Goal: Information Seeking & Learning: Learn about a topic

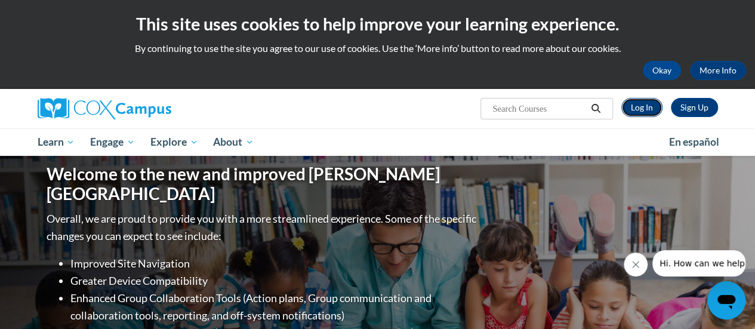
click at [647, 108] on link "Log In" at bounding box center [641, 107] width 41 height 19
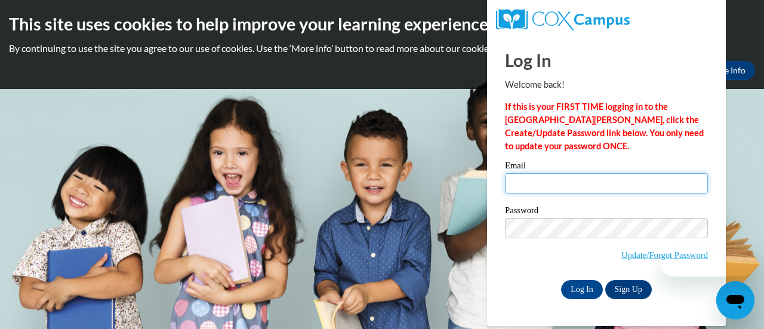
click at [562, 188] on input "Email" at bounding box center [606, 183] width 203 height 20
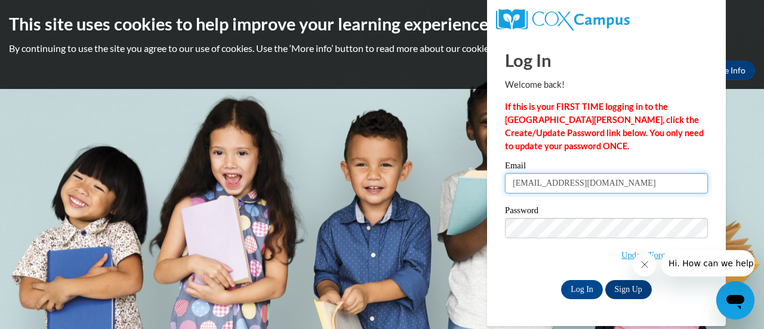
type input "achterbr@w-csd.org"
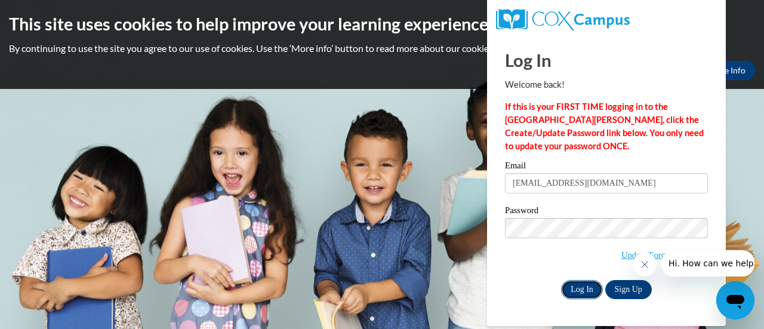
click at [577, 284] on input "Log In" at bounding box center [582, 289] width 42 height 19
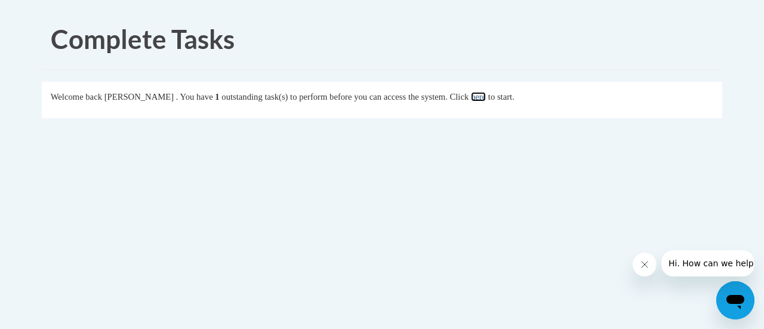
click at [486, 97] on link "here" at bounding box center [478, 97] width 15 height 10
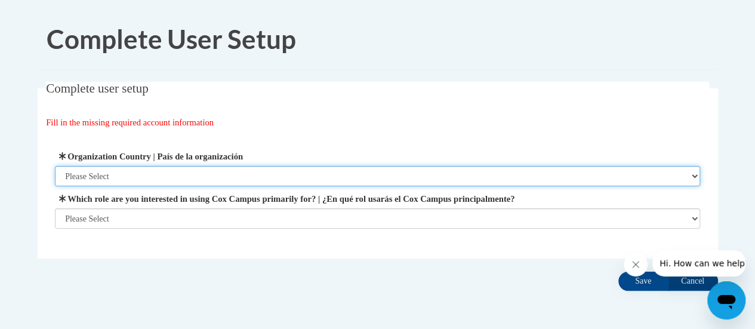
click at [584, 175] on select "Please Select United States | Estados Unidos Outside of the United States | Fue…" at bounding box center [377, 176] width 645 height 20
select select "ad49bcad-a171-4b2e-b99c-48b446064914"
click at [55, 166] on select "Please Select United States | Estados Unidos Outside of the United States | Fue…" at bounding box center [377, 176] width 645 height 20
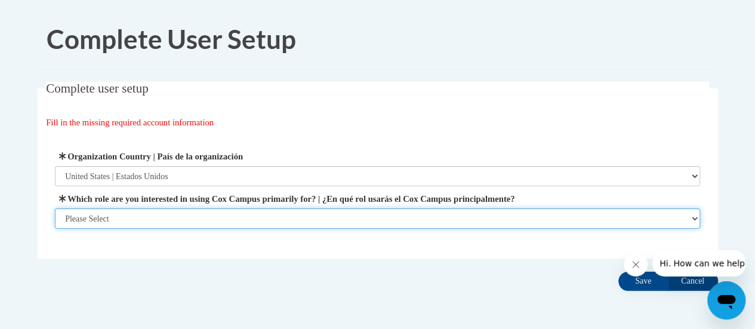
click at [554, 219] on select "Please Select College/University | Colegio/Universidad Community/Nonprofit Part…" at bounding box center [377, 218] width 645 height 20
select select "fbf2d438-af2f-41f8-98f1-81c410e29de3"
click at [55, 229] on select "Please Select College/University | Colegio/Universidad Community/Nonprofit Part…" at bounding box center [377, 218] width 645 height 20
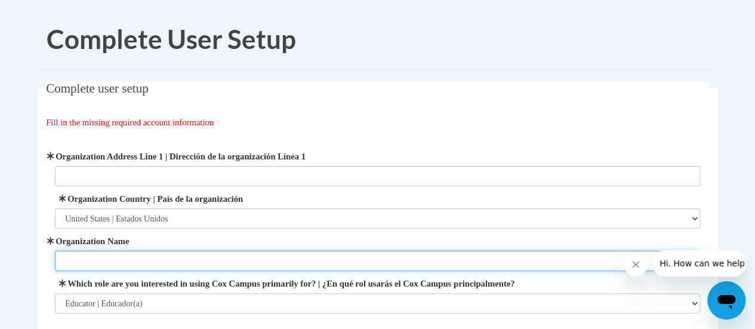
click at [509, 260] on input "Organization Name" at bounding box center [377, 261] width 645 height 20
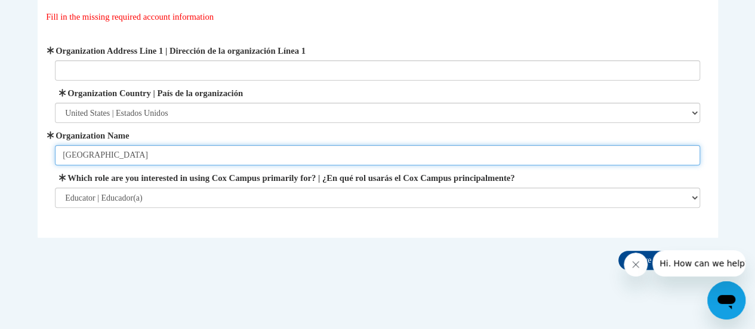
scroll to position [107, 0]
type input "Winneconne Community School District"
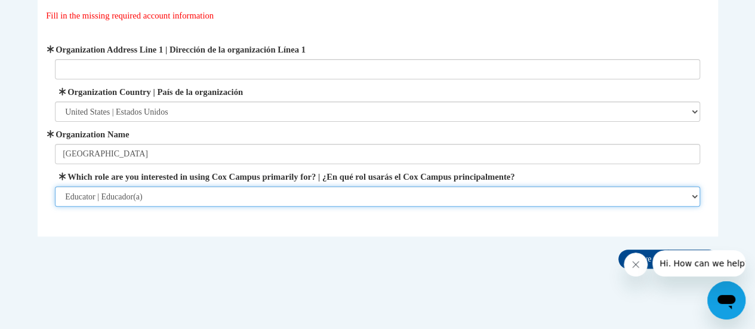
click at [676, 193] on select "Please Select College/University | Colegio/Universidad Community/Nonprofit Part…" at bounding box center [377, 196] width 645 height 20
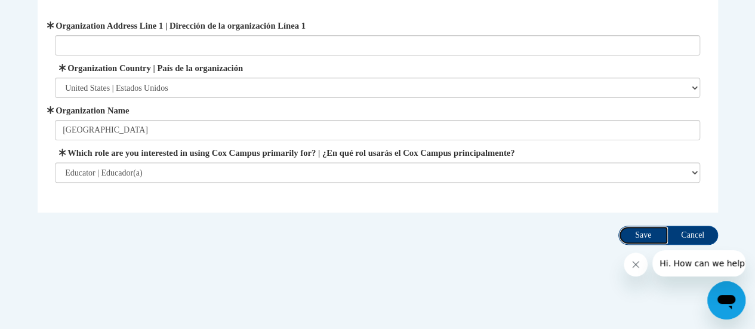
click at [645, 235] on input "Save" at bounding box center [643, 235] width 50 height 19
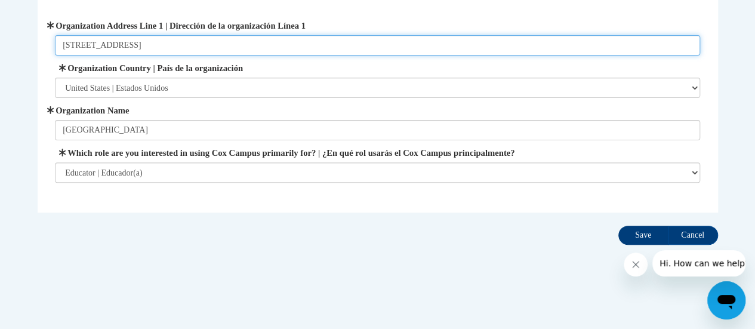
type input "233 S. 3rd Ave Winneconne, WI 54986"
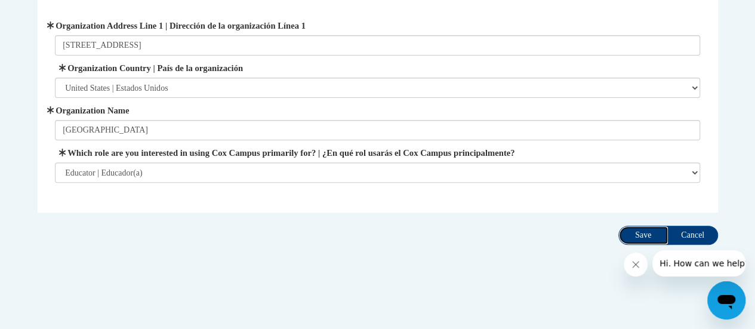
click at [645, 229] on input "Save" at bounding box center [643, 235] width 50 height 19
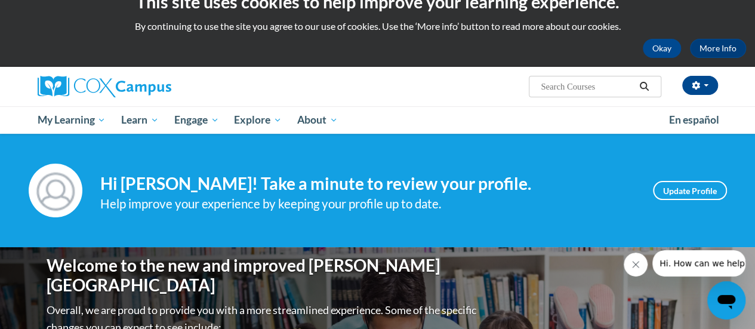
scroll to position [20, 0]
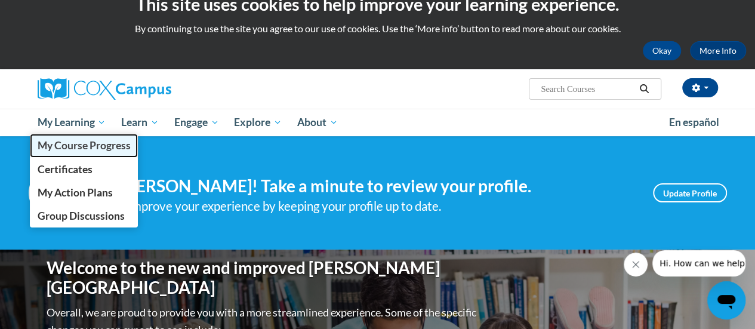
click at [78, 141] on span "My Course Progress" at bounding box center [83, 145] width 93 height 13
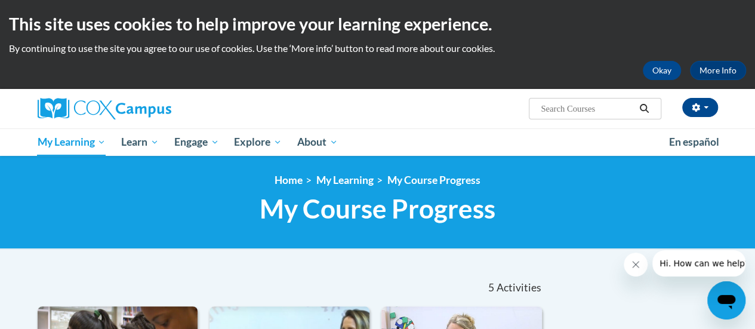
click at [584, 110] on input "Search..." at bounding box center [588, 108] width 96 height 14
type input "vocabulary"
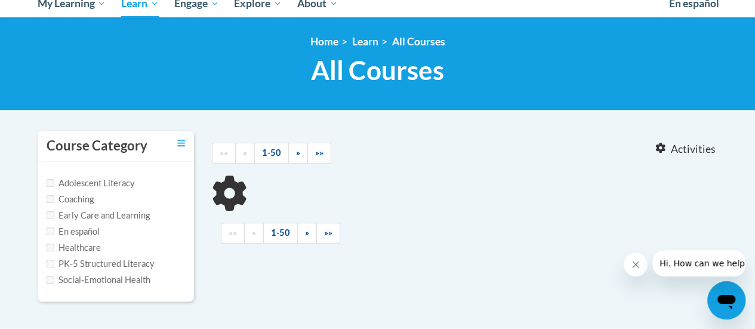
type input "vocabulary"
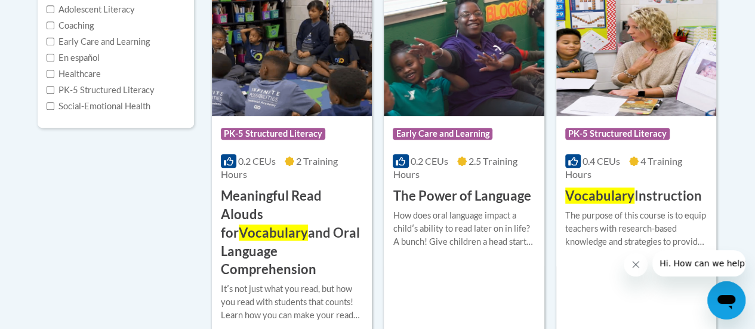
scroll to position [310, 0]
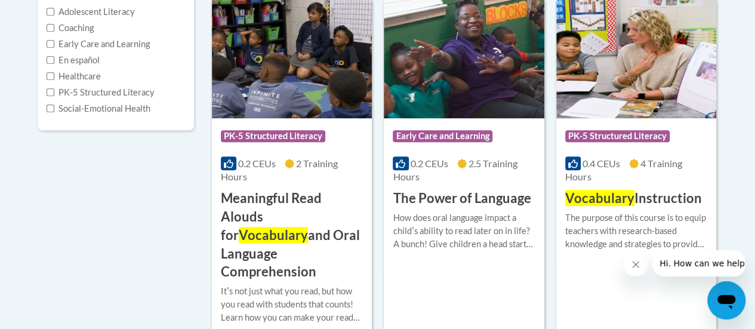
click at [614, 71] on img at bounding box center [636, 57] width 160 height 122
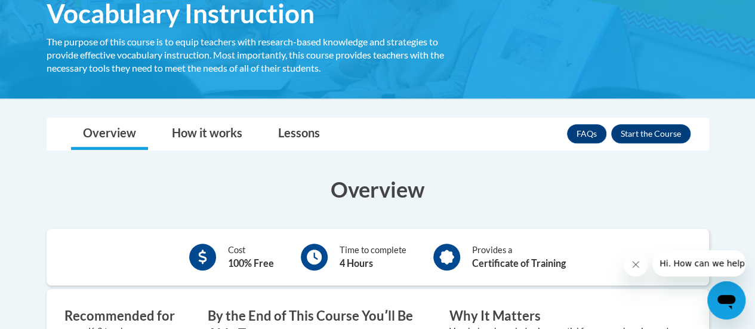
scroll to position [215, 0]
